Goal: Task Accomplishment & Management: Manage account settings

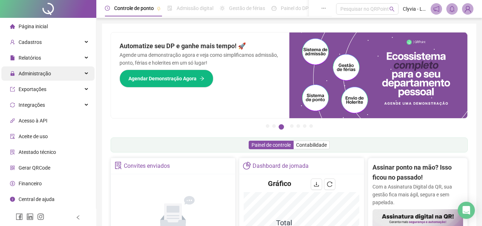
click at [45, 75] on span "Administração" at bounding box center [35, 74] width 32 height 6
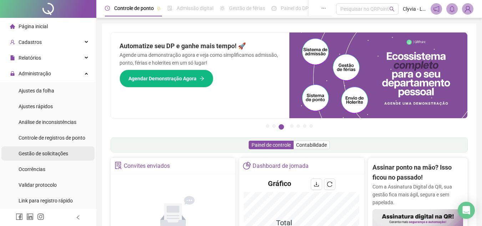
click at [48, 157] on div "Gestão de solicitações" at bounding box center [44, 153] width 50 height 14
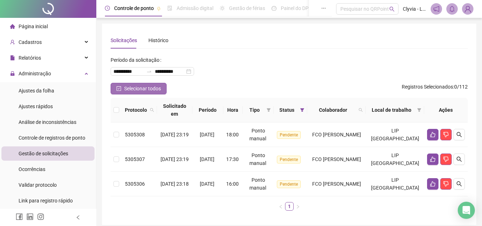
click at [145, 86] on span "Selecionar todos" at bounding box center [142, 88] width 37 height 8
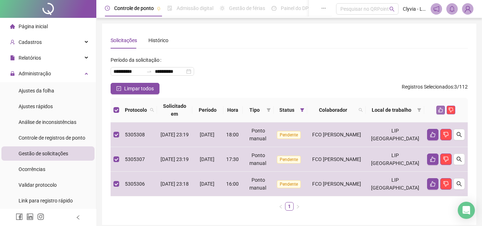
click at [441, 111] on icon "like" at bounding box center [440, 109] width 5 height 5
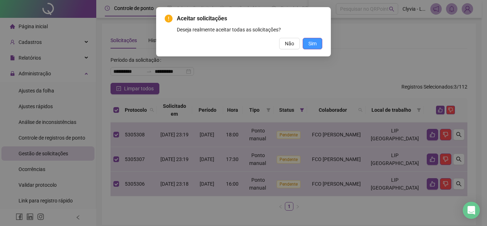
click at [314, 41] on span "Sim" at bounding box center [312, 44] width 8 height 8
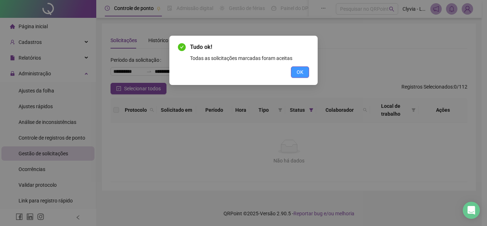
click at [293, 71] on button "OK" at bounding box center [300, 71] width 18 height 11
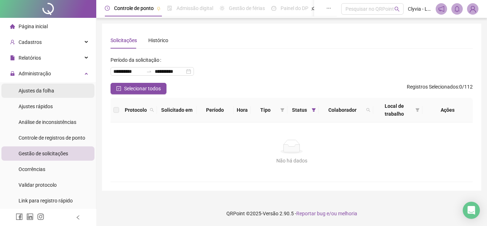
click at [68, 88] on li "Ajustes da folha" at bounding box center [47, 90] width 93 height 14
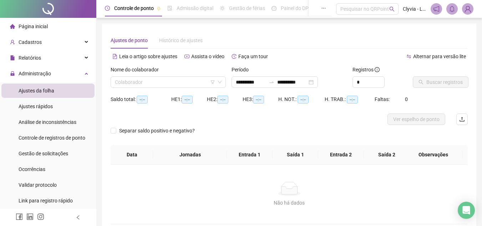
type input "**********"
click at [213, 84] on icon "filter" at bounding box center [212, 82] width 4 height 4
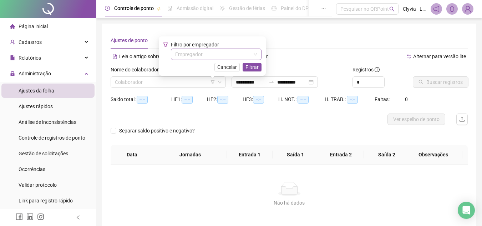
click at [232, 55] on input "search" at bounding box center [213, 54] width 76 height 11
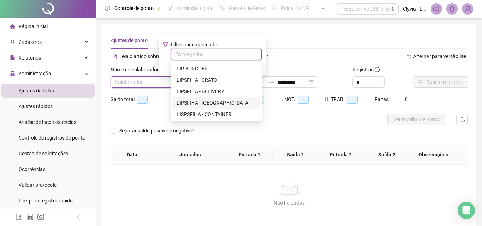
click at [206, 105] on div "LIPSFIHA - [GEOGRAPHIC_DATA]" at bounding box center [216, 103] width 80 height 8
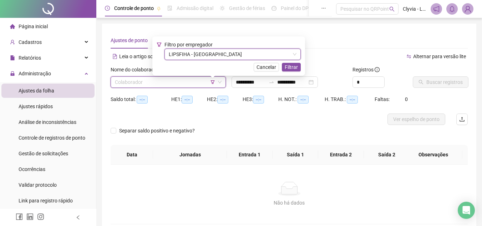
click at [285, 68] on span "Filtrar" at bounding box center [291, 67] width 13 height 8
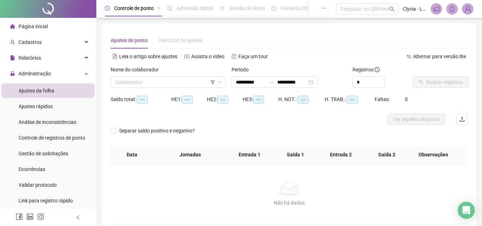
click at [160, 89] on div "Nome do colaborador Colaborador" at bounding box center [168, 80] width 121 height 28
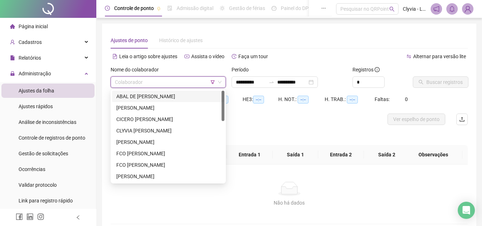
click at [165, 84] on input "search" at bounding box center [165, 82] width 100 height 11
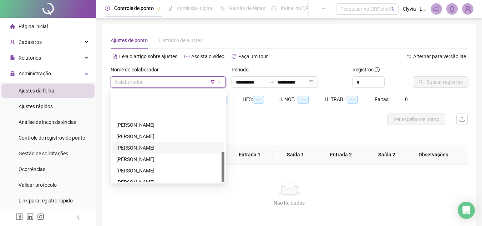
scroll to position [183, 0]
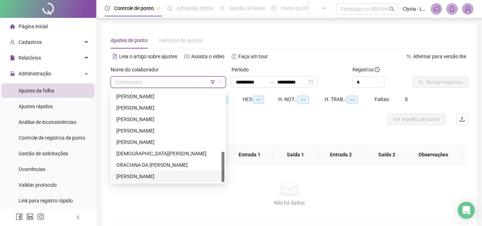
click at [143, 173] on div "[PERSON_NAME]" at bounding box center [168, 176] width 104 height 8
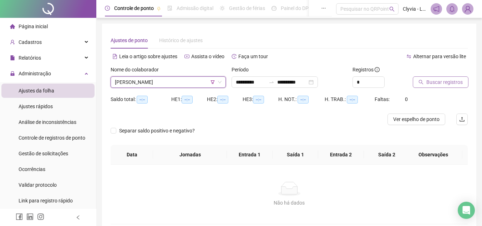
click at [437, 83] on span "Buscar registros" at bounding box center [444, 82] width 36 height 8
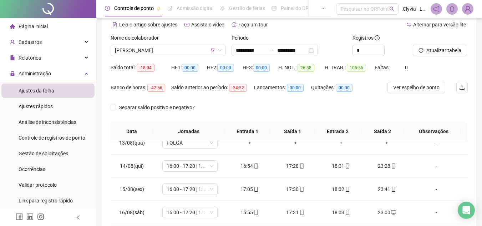
scroll to position [0, 0]
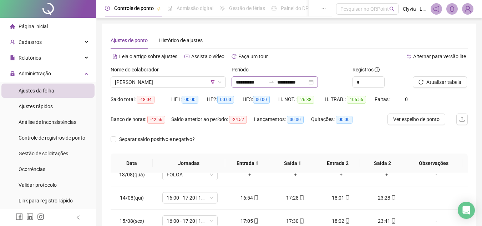
click at [274, 84] on icon "swap-right" at bounding box center [271, 82] width 6 height 6
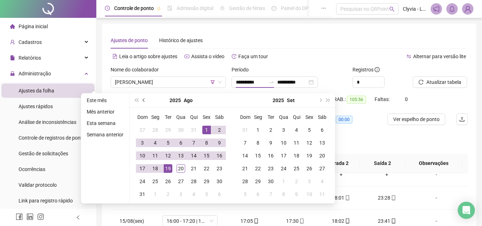
click at [140, 103] on button "prev-year" at bounding box center [144, 100] width 8 height 14
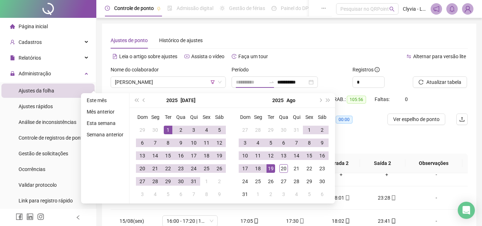
type input "**********"
click at [165, 130] on div "1" at bounding box center [168, 130] width 9 height 9
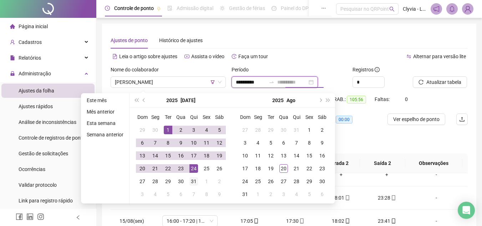
type input "**********"
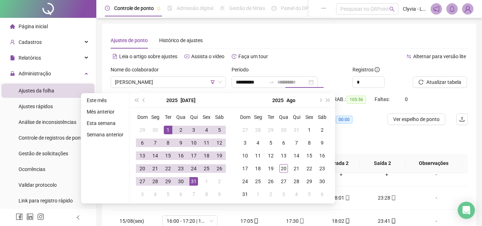
click at [195, 183] on div "31" at bounding box center [193, 181] width 9 height 9
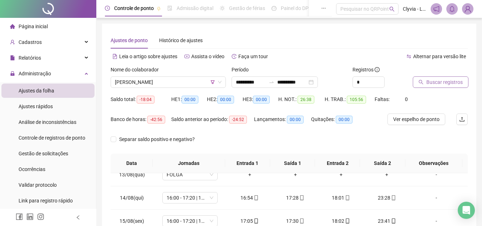
click at [458, 78] on span "Buscar registros" at bounding box center [444, 82] width 36 height 8
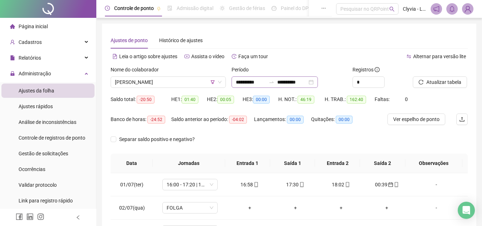
click at [276, 82] on div at bounding box center [271, 82] width 11 height 6
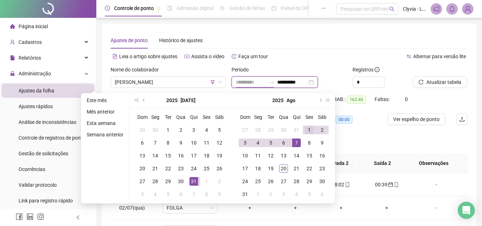
type input "**********"
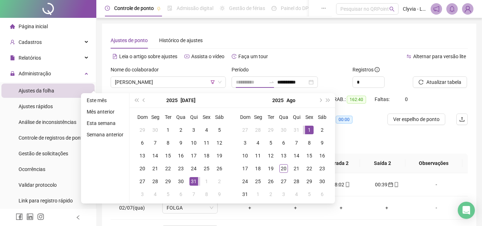
click at [307, 129] on div "1" at bounding box center [309, 130] width 9 height 9
type input "**********"
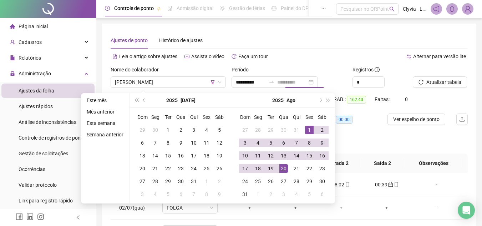
click at [281, 166] on div "20" at bounding box center [283, 168] width 9 height 9
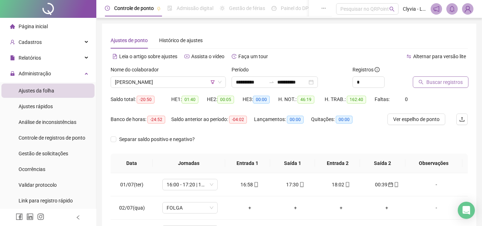
click at [442, 82] on span "Buscar registros" at bounding box center [444, 82] width 36 height 8
click at [200, 86] on span "[PERSON_NAME]" at bounding box center [168, 82] width 107 height 11
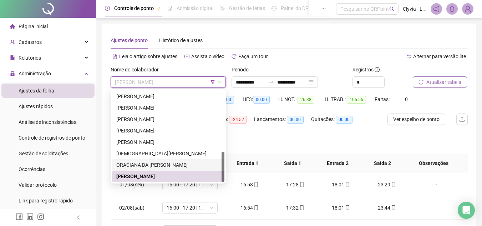
click at [140, 164] on div "ORACIANA DA [PERSON_NAME]" at bounding box center [168, 165] width 104 height 8
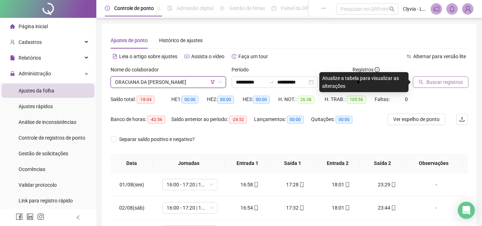
click at [201, 83] on span "ORACIANA DA [PERSON_NAME]" at bounding box center [168, 82] width 107 height 11
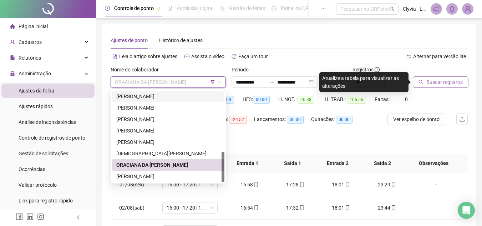
click at [160, 93] on div "[PERSON_NAME]" at bounding box center [168, 96] width 104 height 8
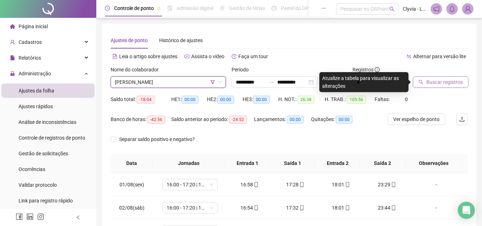
click at [446, 84] on span "Buscar registros" at bounding box center [444, 82] width 36 height 8
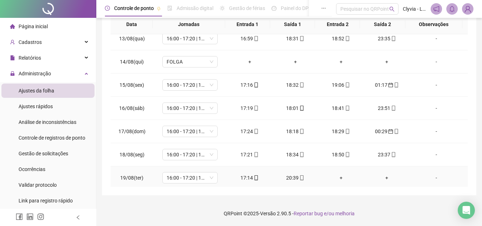
scroll to position [311, 0]
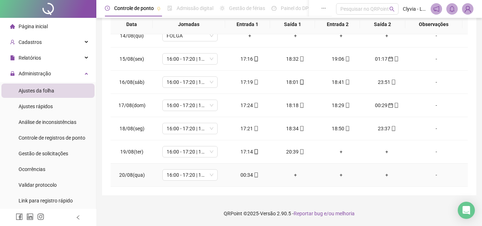
click at [249, 175] on div "00:34" at bounding box center [249, 175] width 34 height 8
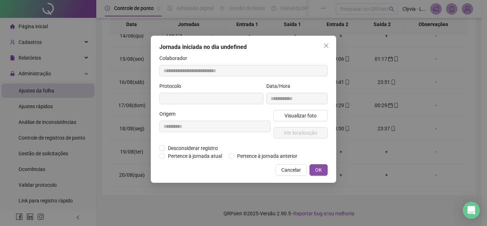
type input "**********"
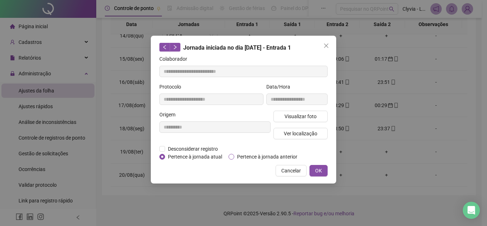
click at [253, 157] on span "Pertence à jornada anterior" at bounding box center [267, 157] width 66 height 8
click at [321, 169] on span "OK" at bounding box center [318, 171] width 7 height 8
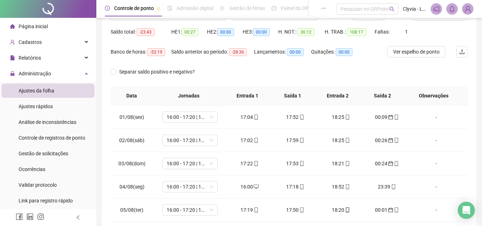
scroll to position [32, 0]
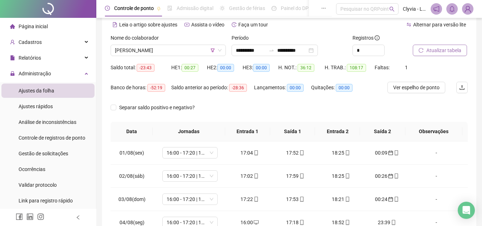
click at [434, 56] on button "Atualizar tabela" at bounding box center [440, 50] width 54 height 11
click at [164, 54] on span "[PERSON_NAME]" at bounding box center [168, 50] width 107 height 11
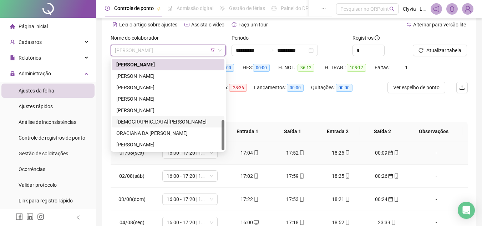
scroll to position [67, 0]
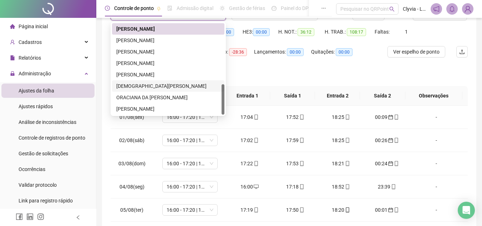
click at [162, 89] on div "[DEMOGRAPHIC_DATA][PERSON_NAME]" at bounding box center [168, 86] width 104 height 8
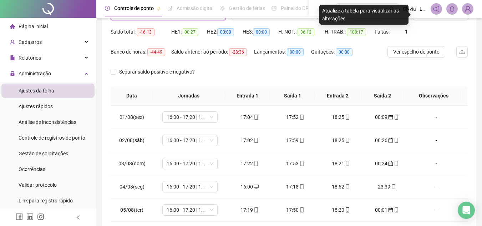
scroll to position [32, 0]
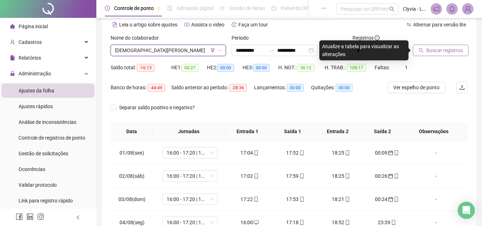
click at [429, 54] on button "Buscar registros" at bounding box center [441, 50] width 56 height 11
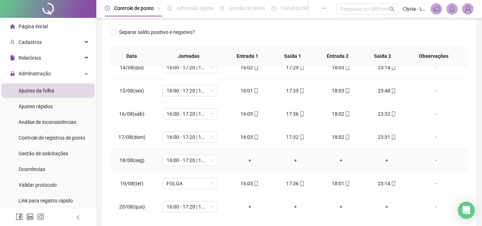
scroll to position [139, 0]
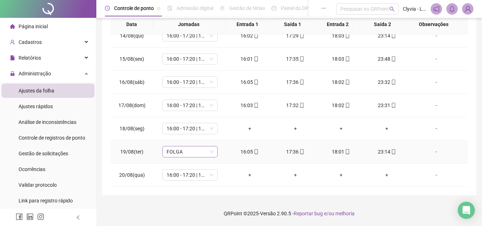
click at [186, 151] on span "FOLGA" at bounding box center [190, 151] width 47 height 11
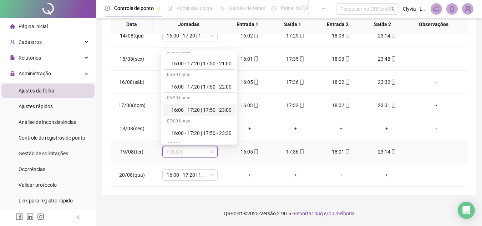
scroll to position [178, 0]
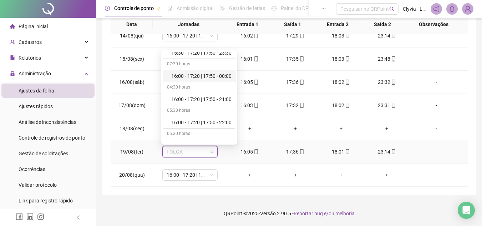
click at [208, 76] on div "16:00 - 17:20 | 17:50 - 00:00" at bounding box center [201, 76] width 60 height 8
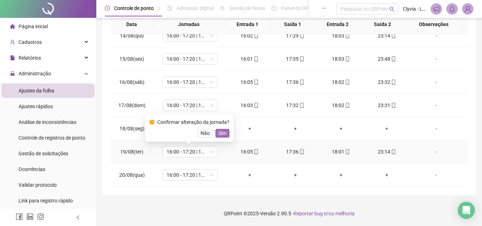
click at [221, 132] on span "Sim" at bounding box center [222, 133] width 8 height 8
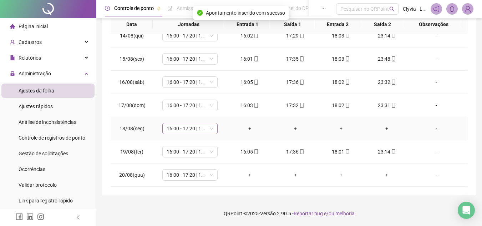
click at [196, 132] on span "16:00 - 17:20 | 17:50 - 00:00" at bounding box center [190, 128] width 47 height 11
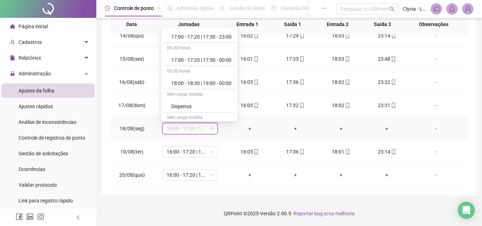
scroll to position [442, 0]
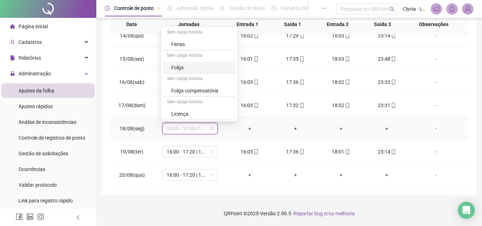
click at [188, 66] on div "Folga" at bounding box center [201, 67] width 60 height 8
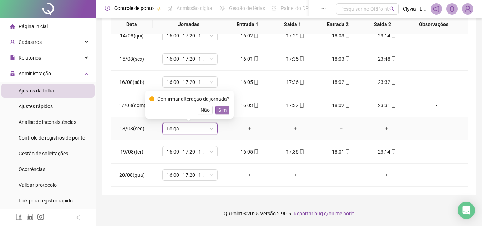
click at [223, 109] on span "Sim" at bounding box center [222, 110] width 8 height 8
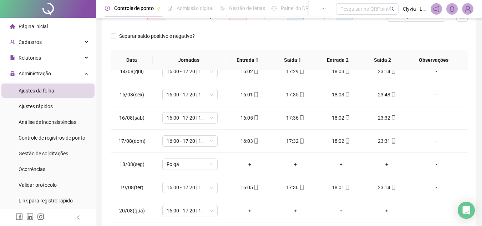
scroll to position [32, 0]
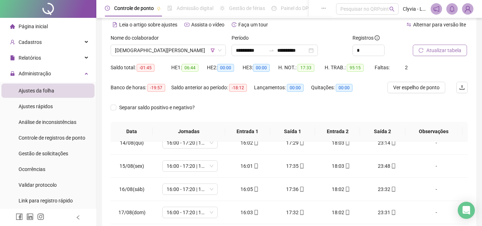
click at [425, 51] on button "Atualizar tabela" at bounding box center [440, 50] width 54 height 11
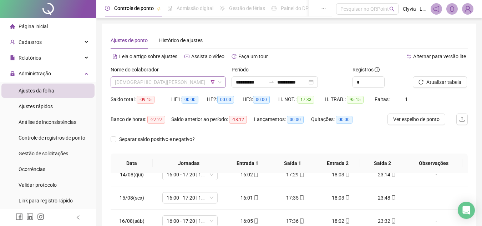
click at [165, 87] on span "[DEMOGRAPHIC_DATA][PERSON_NAME]" at bounding box center [168, 82] width 107 height 11
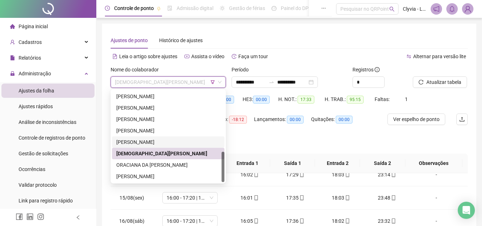
click at [154, 146] on div "[PERSON_NAME]" at bounding box center [168, 141] width 112 height 11
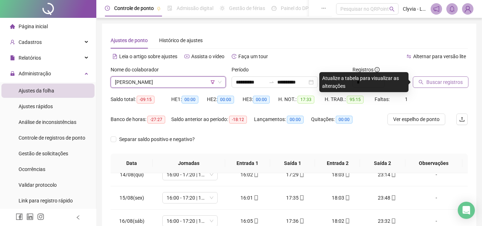
click at [437, 77] on button "Buscar registros" at bounding box center [441, 81] width 56 height 11
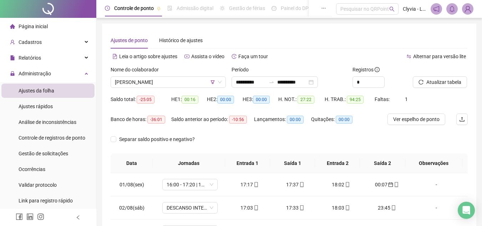
click at [177, 91] on div "Nome do colaborador [PERSON_NAME]" at bounding box center [168, 80] width 121 height 28
click at [177, 88] on div "Nome do colaborador [PERSON_NAME]" at bounding box center [168, 80] width 121 height 28
click at [178, 87] on span "[PERSON_NAME]" at bounding box center [168, 82] width 107 height 11
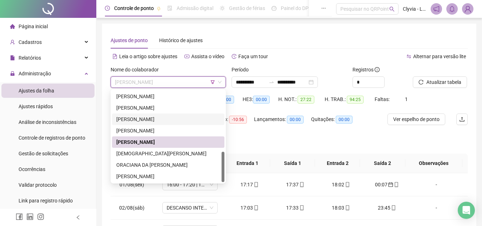
click at [168, 118] on div "[PERSON_NAME]" at bounding box center [168, 119] width 104 height 8
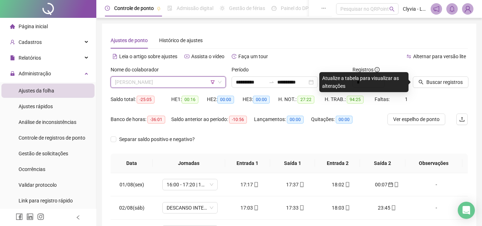
click at [168, 82] on span "[PERSON_NAME]" at bounding box center [168, 82] width 107 height 11
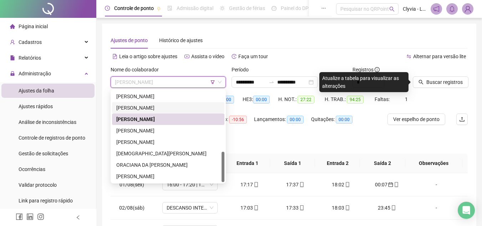
click at [165, 107] on div "[PERSON_NAME]" at bounding box center [168, 108] width 104 height 8
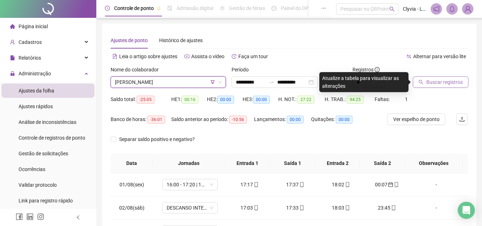
click at [437, 82] on span "Buscar registros" at bounding box center [444, 82] width 36 height 8
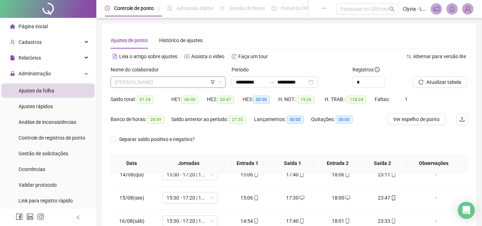
click at [167, 85] on span "[PERSON_NAME]" at bounding box center [168, 82] width 107 height 11
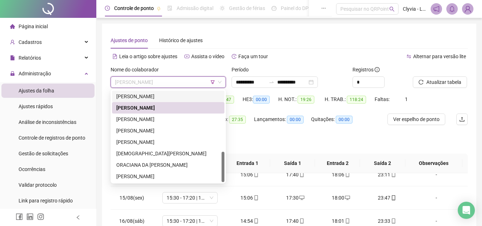
click at [168, 99] on div "[PERSON_NAME]" at bounding box center [168, 96] width 104 height 8
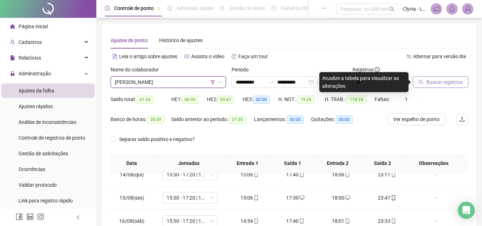
click at [454, 85] on span "Buscar registros" at bounding box center [444, 82] width 36 height 8
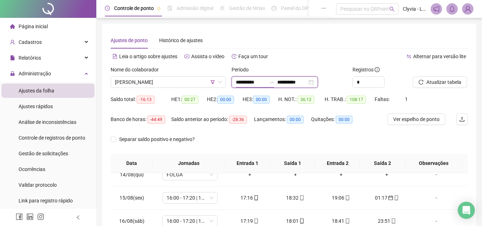
click at [252, 83] on input "**********" at bounding box center [251, 82] width 30 height 8
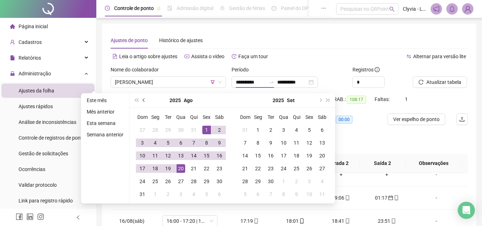
click at [143, 98] on button "prev-year" at bounding box center [144, 100] width 8 height 14
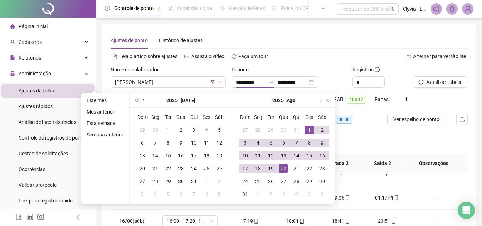
click at [143, 98] on button "prev-year" at bounding box center [144, 100] width 8 height 14
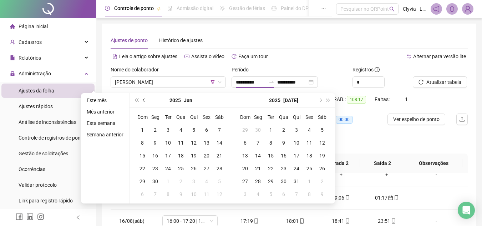
click at [143, 98] on button "prev-year" at bounding box center [144, 100] width 8 height 14
click at [145, 101] on button "prev-year" at bounding box center [144, 100] width 8 height 14
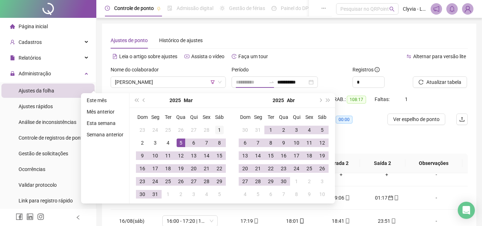
type input "**********"
click at [224, 130] on td "1" at bounding box center [219, 129] width 13 height 13
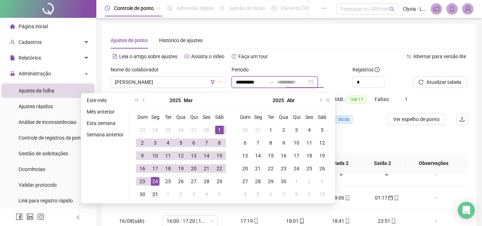
type input "**********"
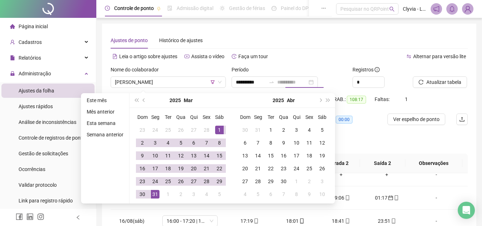
click at [153, 193] on div "31" at bounding box center [155, 194] width 9 height 9
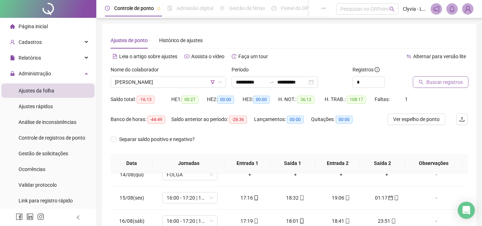
click at [423, 82] on icon "search" at bounding box center [420, 82] width 5 height 5
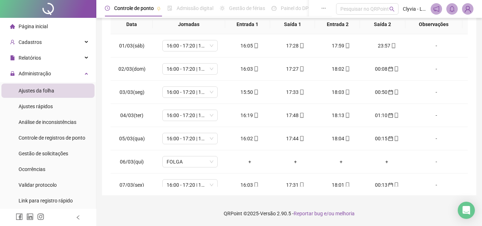
scroll to position [32, 0]
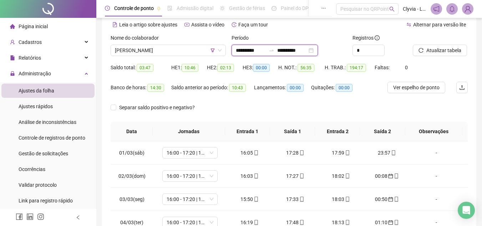
click at [260, 50] on input "**********" at bounding box center [251, 50] width 30 height 8
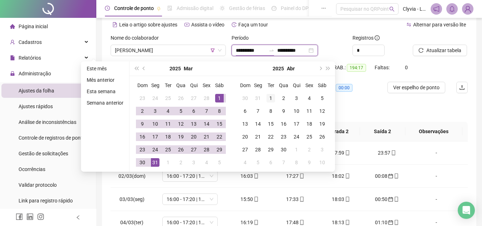
type input "**********"
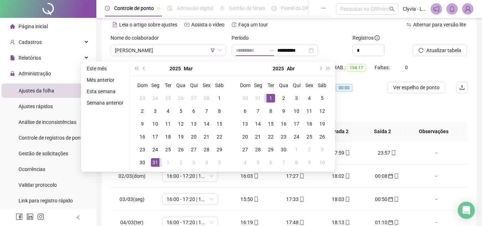
click at [270, 97] on div "1" at bounding box center [270, 98] width 9 height 9
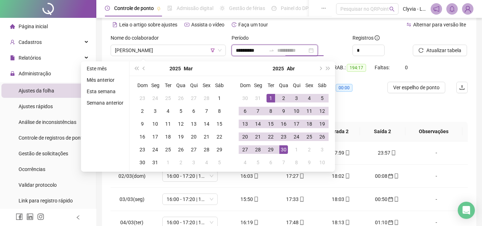
type input "**********"
click at [285, 147] on div "30" at bounding box center [283, 149] width 9 height 9
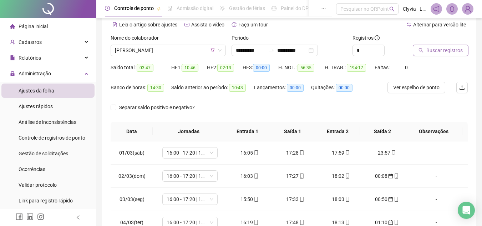
click at [425, 52] on button "Buscar registros" at bounding box center [441, 50] width 56 height 11
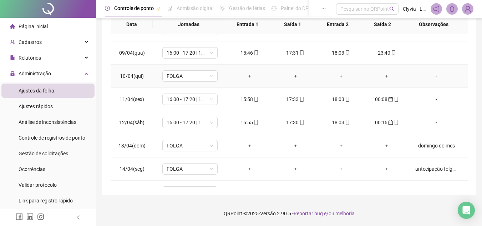
scroll to position [214, 0]
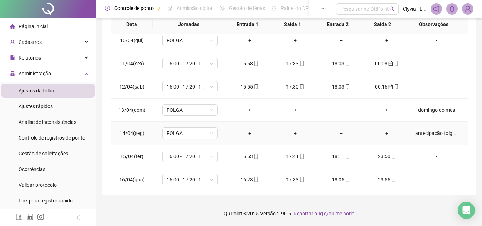
click at [437, 133] on div "antecipação folga da semana" at bounding box center [436, 133] width 42 height 8
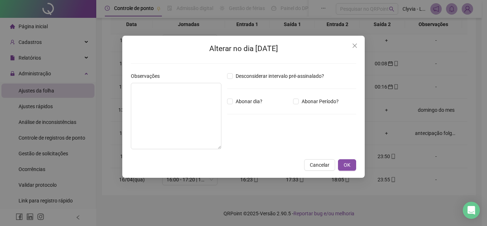
type textarea "**********"
click at [355, 44] on icon "close" at bounding box center [355, 46] width 6 height 6
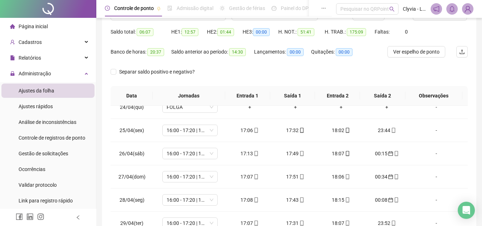
scroll to position [0, 0]
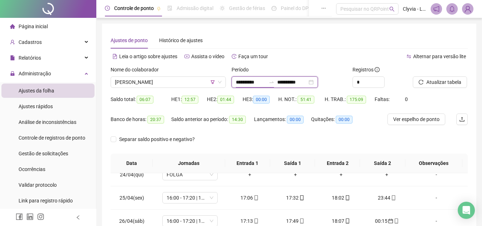
click at [252, 84] on input "**********" at bounding box center [251, 82] width 30 height 8
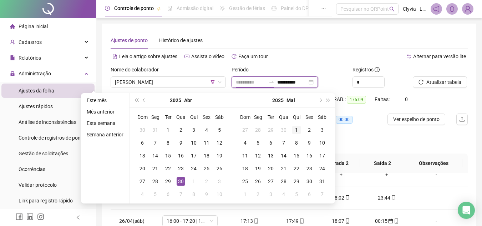
type input "**********"
click at [293, 128] on div "1" at bounding box center [296, 130] width 9 height 9
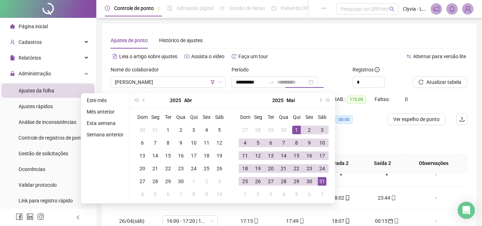
click at [323, 179] on div "31" at bounding box center [322, 181] width 9 height 9
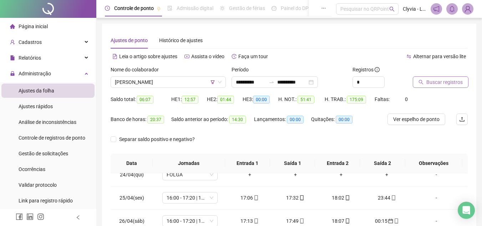
click at [430, 78] on span "Buscar registros" at bounding box center [444, 82] width 36 height 8
click at [175, 82] on span "[PERSON_NAME]" at bounding box center [168, 82] width 107 height 11
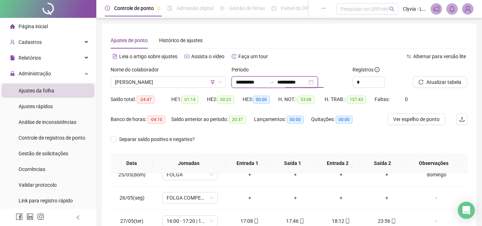
click at [294, 83] on input "**********" at bounding box center [292, 82] width 30 height 8
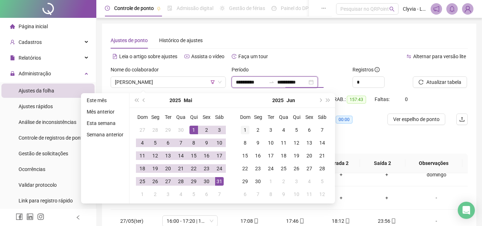
type input "**********"
click at [244, 128] on div "1" at bounding box center [245, 130] width 9 height 9
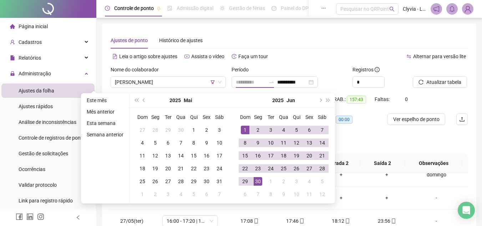
click at [253, 180] on div "30" at bounding box center [257, 181] width 9 height 9
type input "**********"
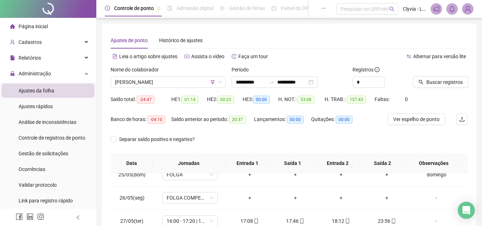
drag, startPoint x: 424, startPoint y: 77, endPoint x: 405, endPoint y: 77, distance: 18.9
click at [425, 77] on button "Buscar registros" at bounding box center [441, 81] width 56 height 11
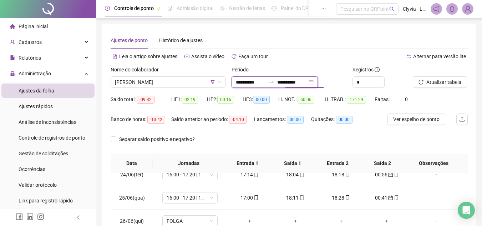
click at [302, 82] on input "**********" at bounding box center [292, 82] width 30 height 8
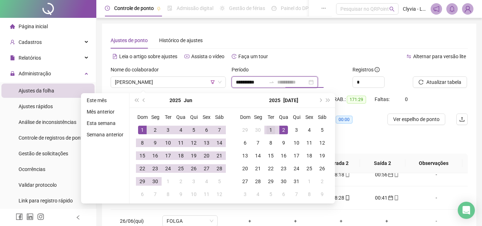
type input "**********"
click at [272, 129] on div "1" at bounding box center [270, 130] width 9 height 9
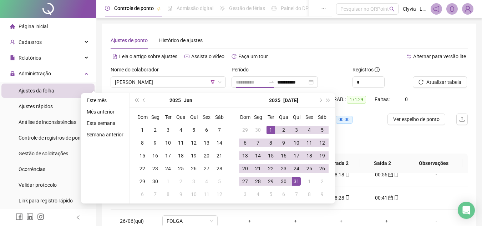
click at [295, 181] on div "31" at bounding box center [296, 181] width 9 height 9
type input "**********"
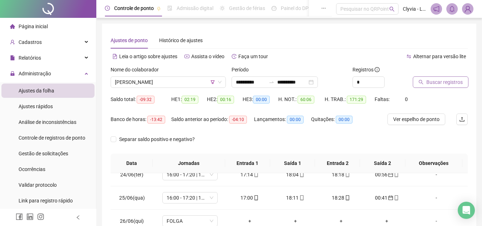
click at [432, 82] on span "Buscar registros" at bounding box center [444, 82] width 36 height 8
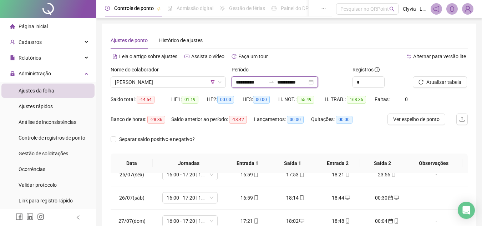
click at [307, 84] on input "**********" at bounding box center [292, 82] width 30 height 8
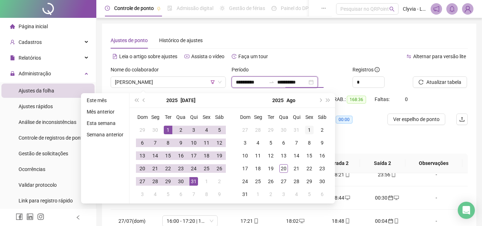
type input "**********"
click at [310, 129] on div "1" at bounding box center [309, 130] width 9 height 9
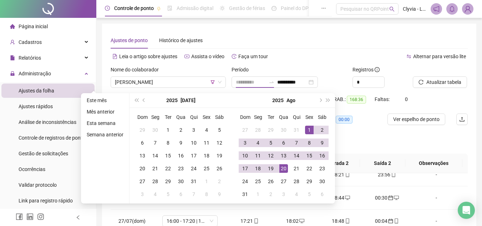
click at [282, 170] on div "20" at bounding box center [283, 168] width 9 height 9
type input "**********"
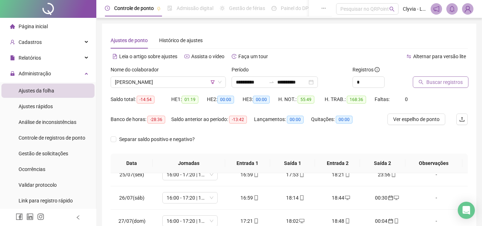
click at [437, 86] on button "Buscar registros" at bounding box center [441, 81] width 56 height 11
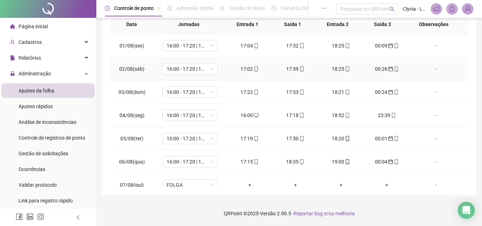
scroll to position [32, 0]
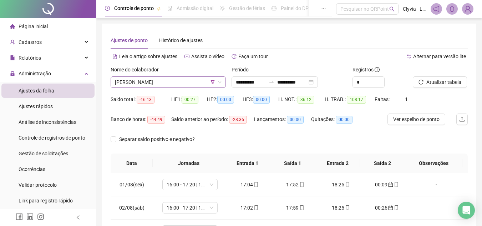
click at [182, 87] on div "[PERSON_NAME]" at bounding box center [168, 81] width 115 height 11
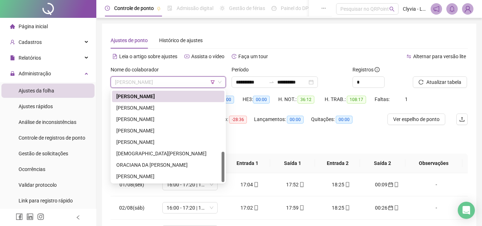
scroll to position [36, 0]
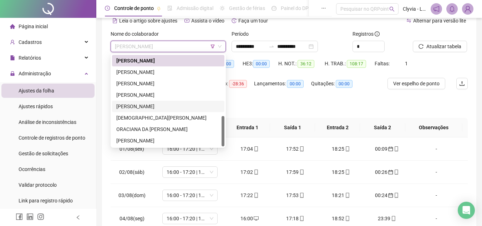
click at [136, 108] on div "[PERSON_NAME]" at bounding box center [168, 106] width 104 height 8
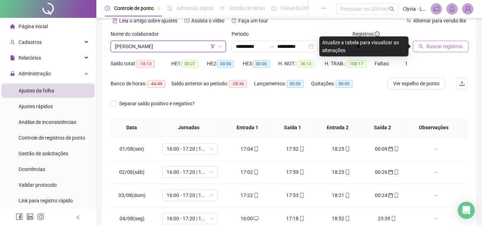
click at [457, 42] on button "Buscar registros" at bounding box center [441, 46] width 56 height 11
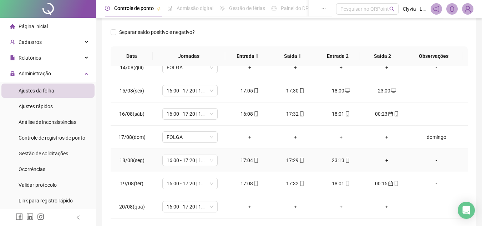
scroll to position [139, 0]
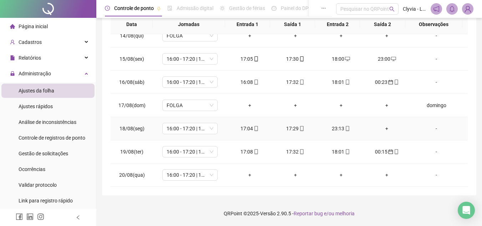
click at [379, 130] on div "+" at bounding box center [386, 128] width 34 height 8
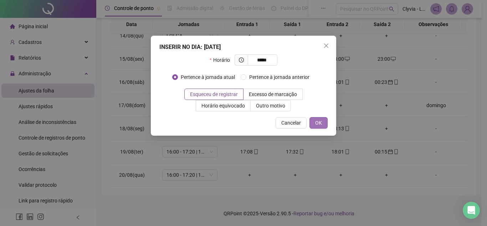
type input "*****"
click at [320, 119] on span "OK" at bounding box center [318, 123] width 7 height 8
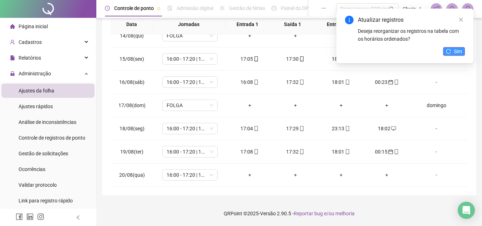
click at [446, 48] on button "Sim" at bounding box center [454, 51] width 22 height 9
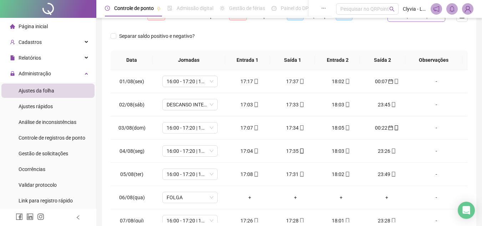
scroll to position [32, 0]
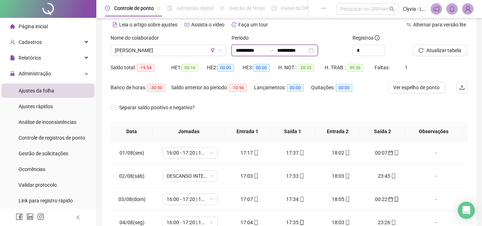
click at [290, 50] on input "**********" at bounding box center [292, 50] width 30 height 8
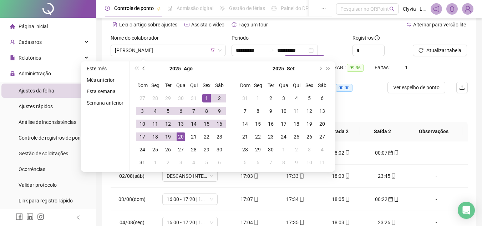
click at [140, 69] on button "prev-year" at bounding box center [144, 68] width 8 height 14
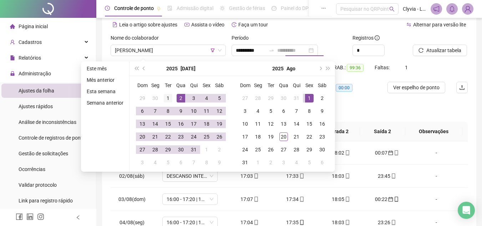
type input "**********"
click at [167, 97] on div "1" at bounding box center [168, 98] width 9 height 9
click at [190, 152] on div "31" at bounding box center [193, 149] width 9 height 9
type input "**********"
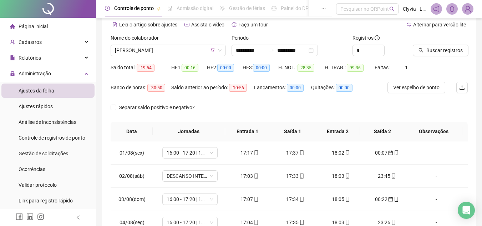
click at [443, 57] on div "Buscar registros" at bounding box center [440, 48] width 61 height 28
click at [442, 52] on span "Buscar registros" at bounding box center [444, 50] width 36 height 8
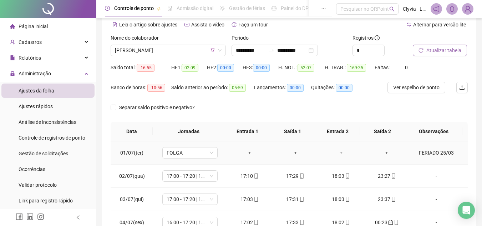
scroll to position [0, 0]
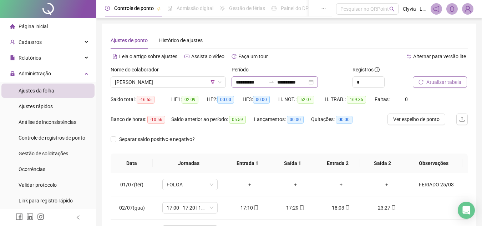
click at [270, 86] on div "**********" at bounding box center [274, 81] width 86 height 11
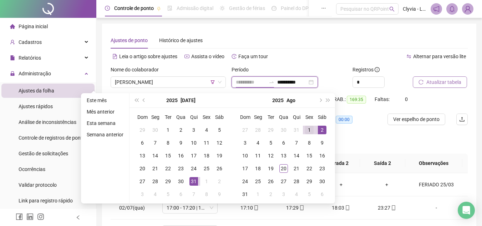
type input "**********"
click at [309, 128] on div "1" at bounding box center [309, 130] width 9 height 9
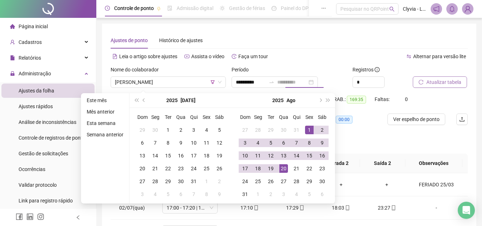
click at [282, 170] on div "20" at bounding box center [283, 168] width 9 height 9
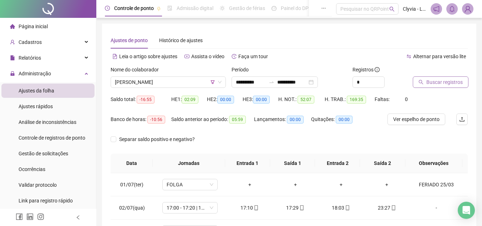
click at [424, 85] on button "Buscar registros" at bounding box center [441, 81] width 56 height 11
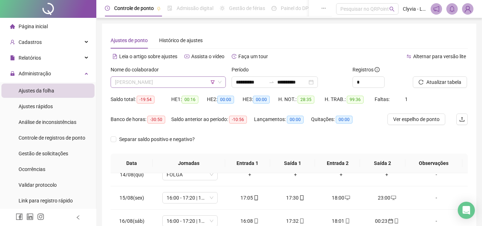
click at [175, 79] on span "[PERSON_NAME]" at bounding box center [168, 82] width 107 height 11
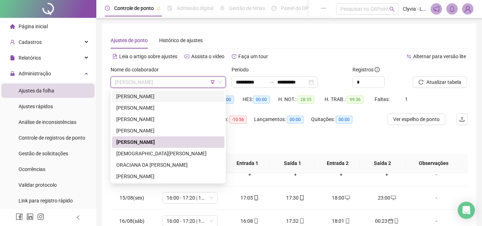
click at [169, 96] on div "[PERSON_NAME]" at bounding box center [168, 96] width 104 height 8
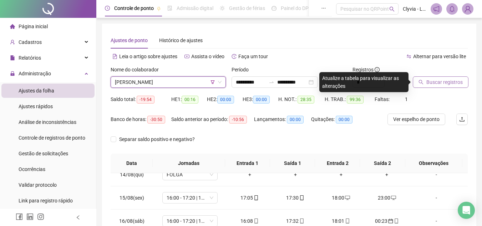
click at [443, 86] on span "Buscar registros" at bounding box center [444, 82] width 36 height 8
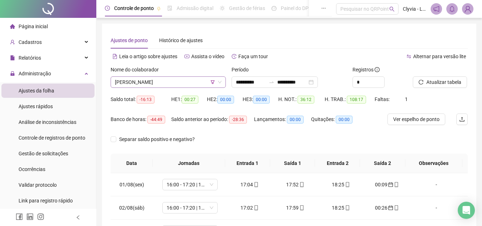
click at [186, 84] on span "[PERSON_NAME]" at bounding box center [168, 82] width 107 height 11
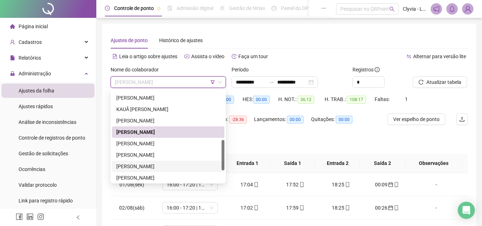
scroll to position [111, 0]
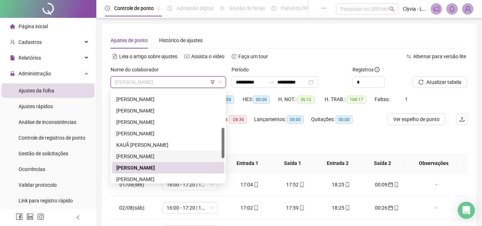
click at [172, 157] on div "[PERSON_NAME]" at bounding box center [168, 156] width 104 height 8
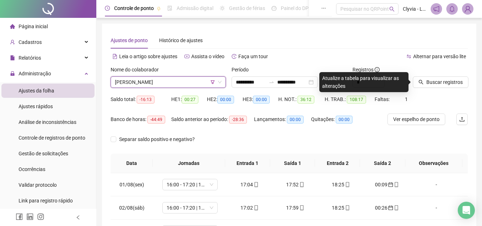
click at [450, 88] on div "Buscar registros" at bounding box center [440, 80] width 61 height 28
click at [451, 84] on span "Buscar registros" at bounding box center [444, 82] width 36 height 8
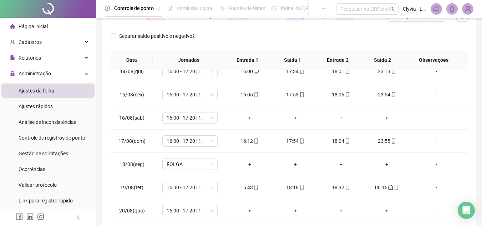
scroll to position [32, 0]
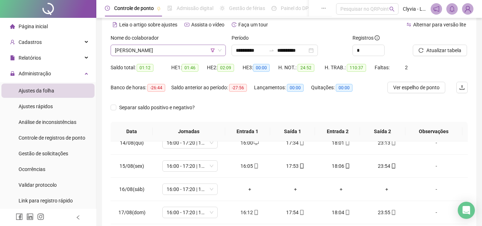
click at [180, 50] on span "[PERSON_NAME]" at bounding box center [168, 50] width 107 height 11
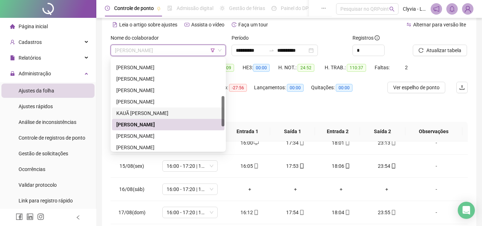
click at [165, 110] on div "KAUÃ [PERSON_NAME]" at bounding box center [168, 113] width 104 height 8
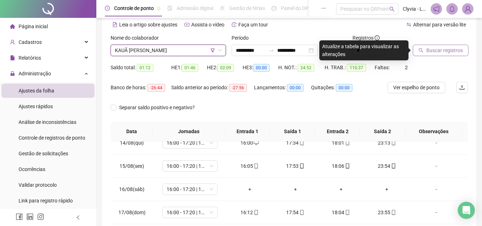
click at [428, 51] on span "Buscar registros" at bounding box center [444, 50] width 36 height 8
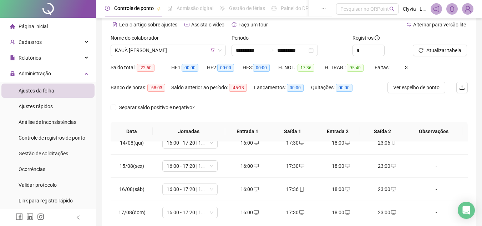
scroll to position [0, 0]
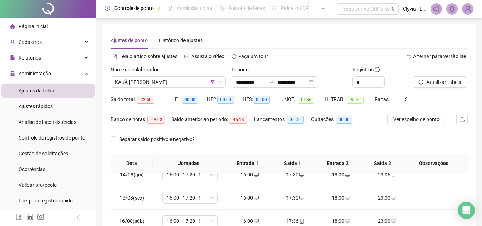
click at [188, 88] on div "Nome do colaborador KAUÃ [PERSON_NAME]" at bounding box center [168, 80] width 121 height 28
click at [186, 83] on span "KAUÃ [PERSON_NAME]" at bounding box center [168, 82] width 107 height 11
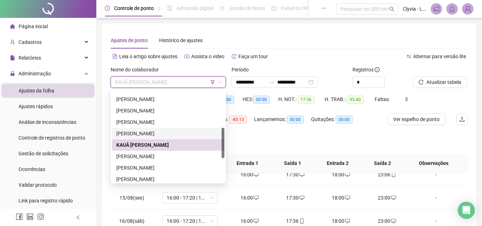
click at [142, 134] on div "[PERSON_NAME]" at bounding box center [168, 133] width 104 height 8
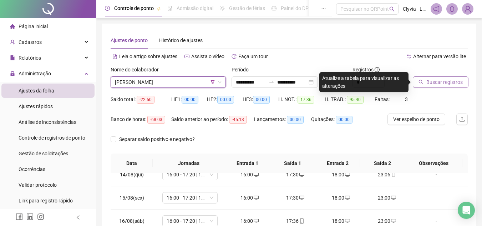
click at [443, 83] on span "Buscar registros" at bounding box center [444, 82] width 36 height 8
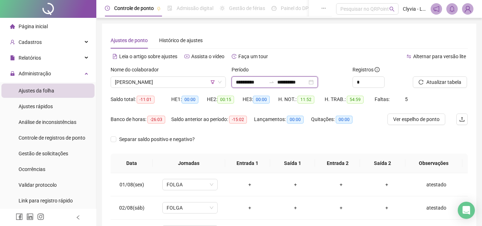
click at [307, 85] on input "**********" at bounding box center [292, 82] width 30 height 8
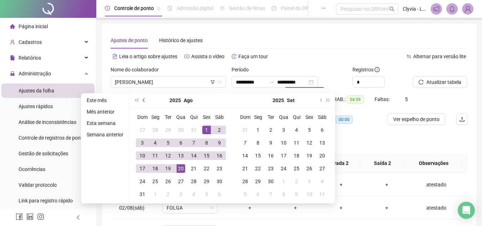
click at [143, 101] on span "prev-year" at bounding box center [145, 100] width 4 height 4
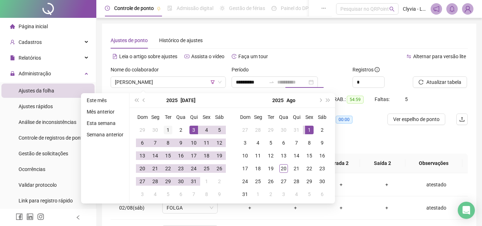
type input "**********"
click at [167, 127] on div "1" at bounding box center [168, 130] width 9 height 9
click at [195, 180] on div "31" at bounding box center [193, 181] width 9 height 9
type input "**********"
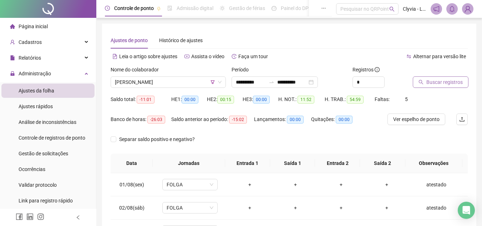
click at [455, 86] on span "Buscar registros" at bounding box center [444, 82] width 36 height 8
click at [185, 83] on span "[PERSON_NAME]" at bounding box center [168, 82] width 107 height 11
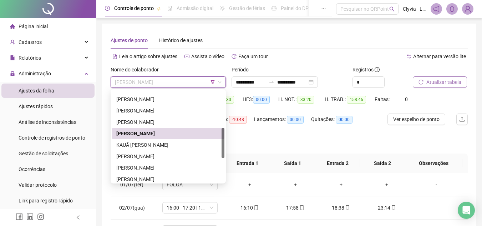
click at [186, 130] on div "[PERSON_NAME]" at bounding box center [168, 133] width 104 height 8
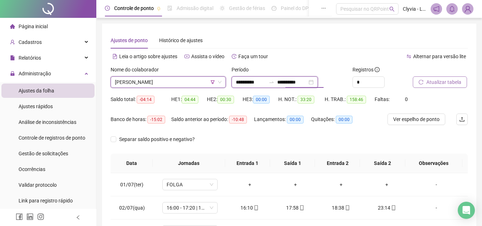
click at [307, 84] on input "**********" at bounding box center [292, 82] width 30 height 8
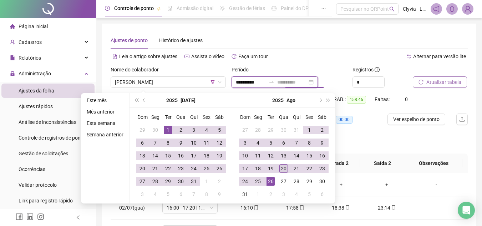
type input "**********"
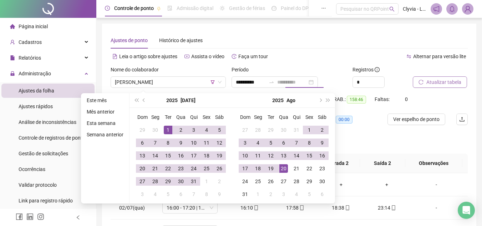
click at [285, 163] on td "20" at bounding box center [283, 168] width 13 height 13
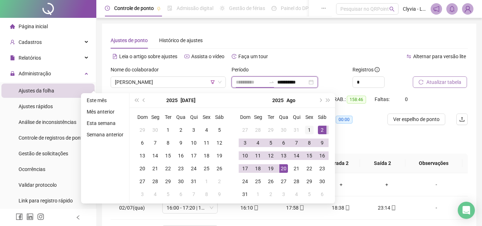
type input "**********"
click at [310, 128] on div "1" at bounding box center [309, 130] width 9 height 9
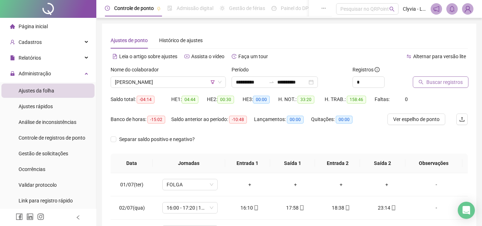
click at [417, 85] on button "Buscar registros" at bounding box center [441, 81] width 56 height 11
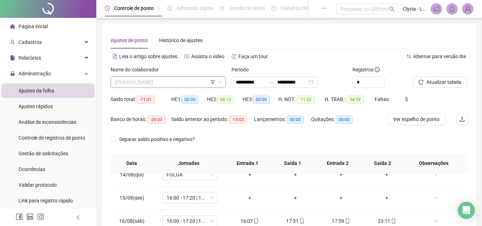
click at [135, 82] on span "[PERSON_NAME]" at bounding box center [168, 82] width 107 height 11
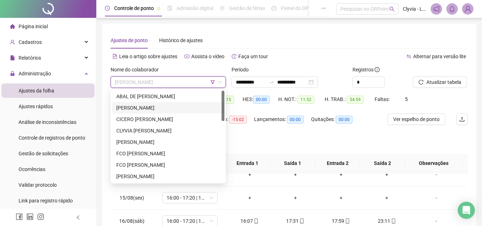
click at [145, 108] on div "[PERSON_NAME]" at bounding box center [168, 108] width 104 height 8
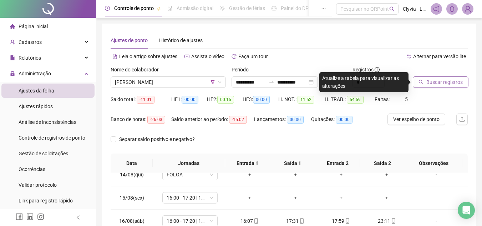
click at [436, 79] on span "Buscar registros" at bounding box center [444, 82] width 36 height 8
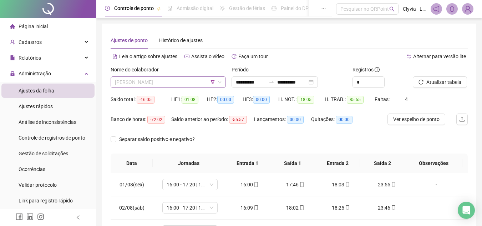
click at [170, 86] on span "[PERSON_NAME]" at bounding box center [168, 82] width 107 height 11
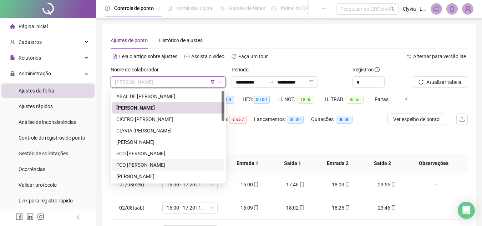
scroll to position [36, 0]
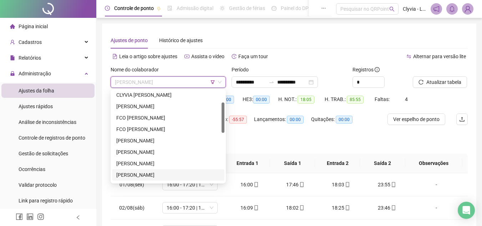
click at [142, 171] on div "[PERSON_NAME]" at bounding box center [168, 175] width 104 height 8
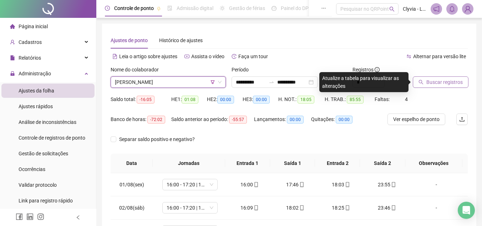
click at [441, 81] on span "Buscar registros" at bounding box center [444, 82] width 36 height 8
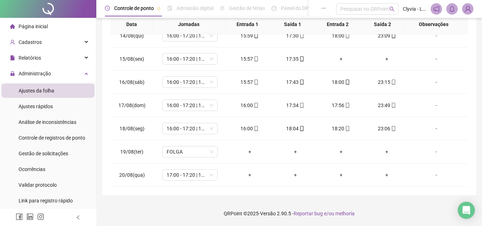
scroll to position [0, 0]
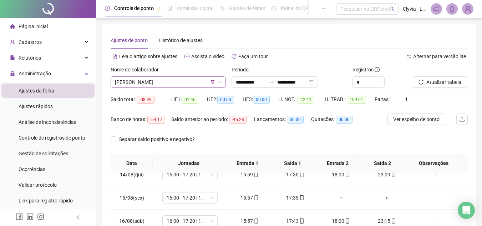
click at [125, 81] on span "[PERSON_NAME]" at bounding box center [168, 82] width 107 height 11
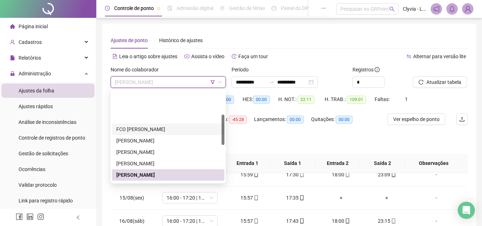
scroll to position [71, 0]
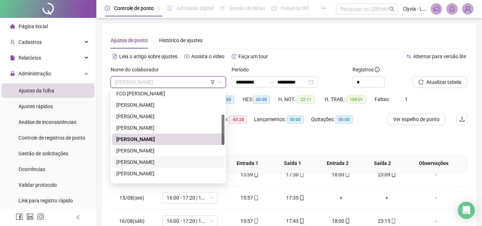
click at [147, 157] on div "[PERSON_NAME]" at bounding box center [168, 161] width 112 height 11
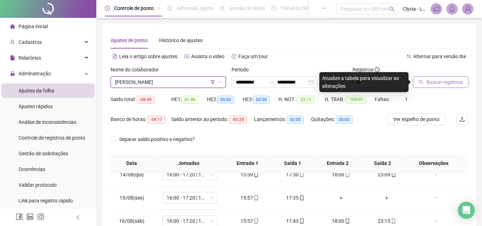
click at [437, 81] on span "Buscar registros" at bounding box center [444, 82] width 36 height 8
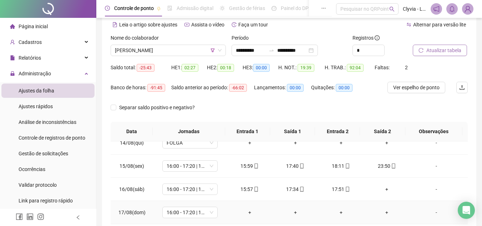
scroll to position [0, 0]
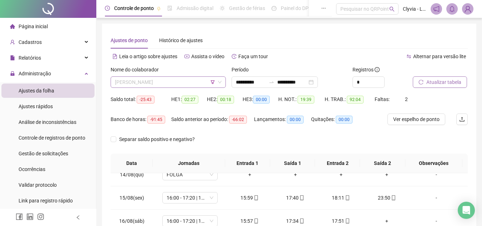
click at [166, 82] on span "[PERSON_NAME]" at bounding box center [168, 82] width 107 height 11
click at [46, 46] on div "Cadastros" at bounding box center [47, 42] width 93 height 14
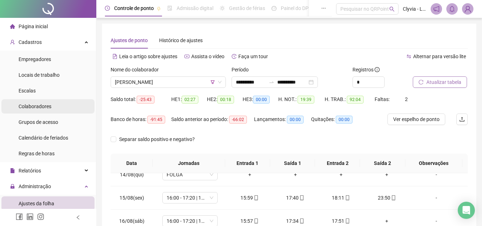
click at [31, 108] on span "Colaboradores" at bounding box center [35, 106] width 33 height 6
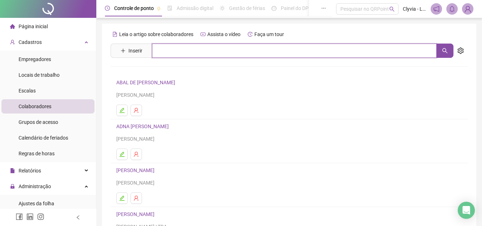
click at [170, 55] on input "text" at bounding box center [294, 50] width 285 height 14
type input "***"
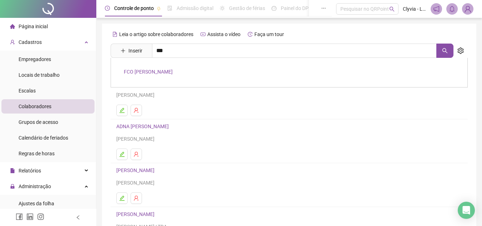
click at [158, 74] on link "FCO [PERSON_NAME]" at bounding box center [148, 72] width 49 height 6
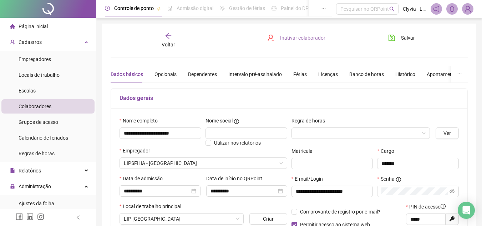
click at [284, 36] on span "Inativar colaborador" at bounding box center [302, 38] width 45 height 8
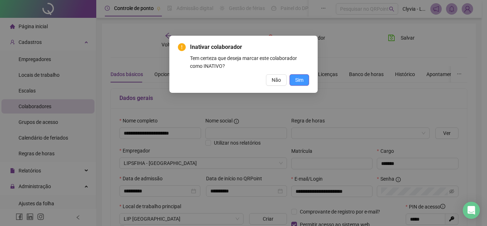
click at [303, 80] on button "Sim" at bounding box center [300, 79] width 20 height 11
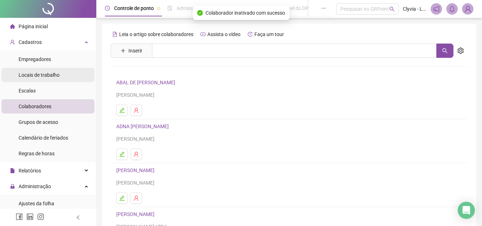
click at [51, 72] on span "Locais de trabalho" at bounding box center [39, 75] width 41 height 6
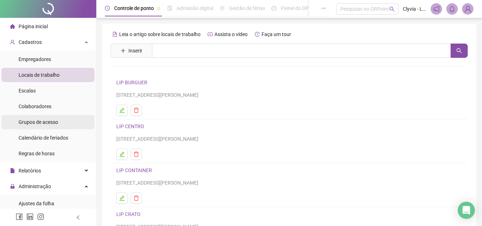
click at [49, 121] on span "Grupos de acesso" at bounding box center [39, 122] width 40 height 6
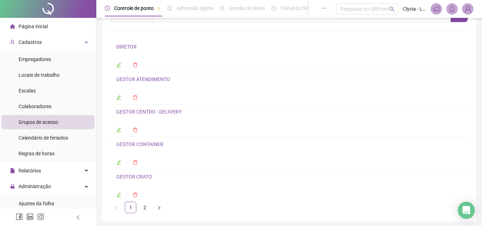
scroll to position [62, 0]
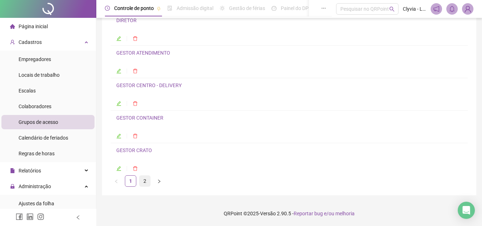
click at [142, 179] on link "2" at bounding box center [144, 180] width 11 height 11
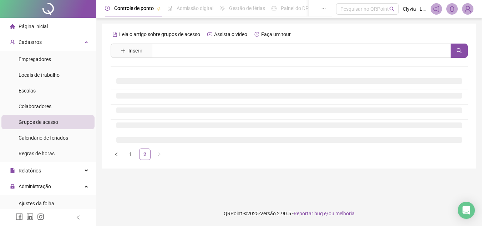
scroll to position [0, 0]
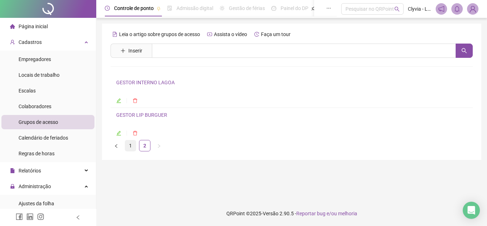
click at [128, 147] on link "1" at bounding box center [130, 145] width 11 height 11
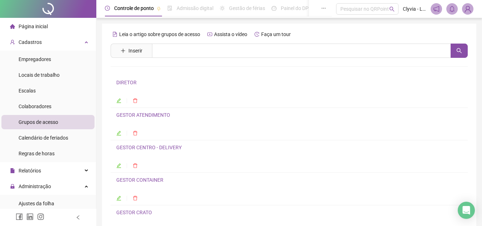
click at [47, 29] on span "Página inicial" at bounding box center [33, 27] width 29 height 6
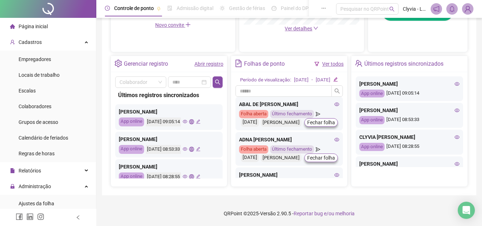
scroll to position [143, 0]
